Goal: Information Seeking & Learning: Learn about a topic

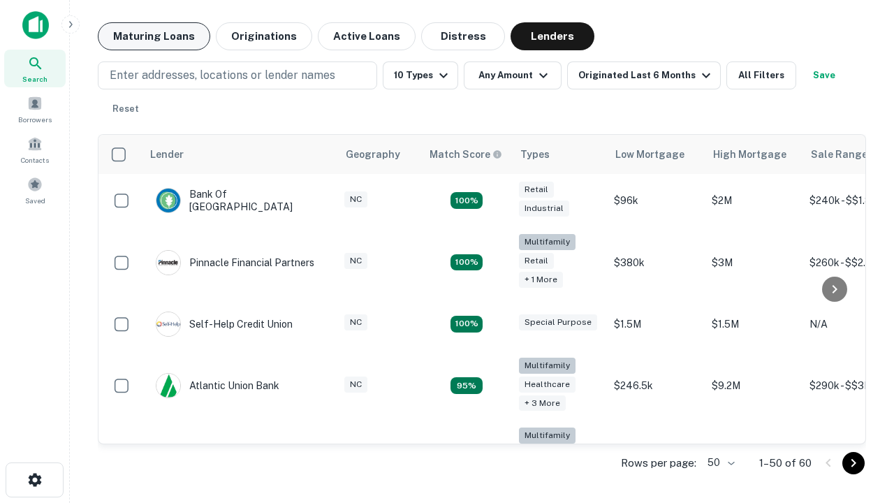
click at [154, 36] on button "Maturing Loans" at bounding box center [154, 36] width 112 height 28
